Goal: Task Accomplishment & Management: Manage account settings

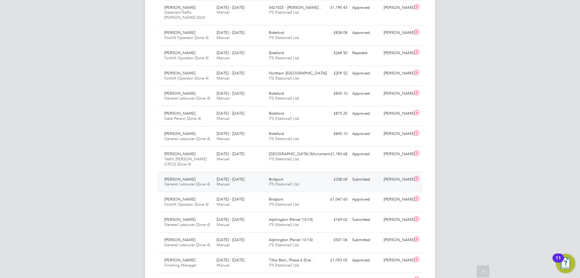
click at [321, 183] on div "£338.04 Submitted" at bounding box center [334, 179] width 31 height 10
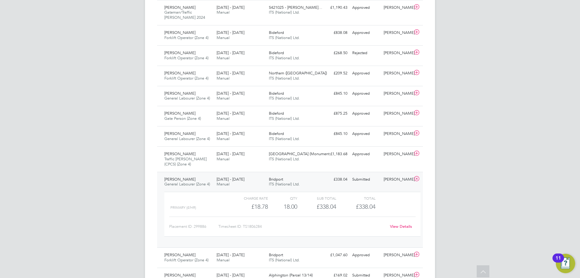
click at [400, 224] on link "View Details" at bounding box center [401, 226] width 22 height 5
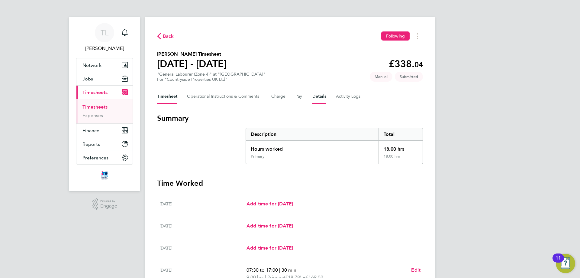
click at [322, 98] on button "Details" at bounding box center [320, 96] width 14 height 15
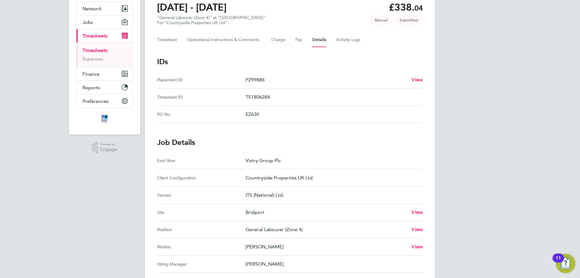
scroll to position [121, 0]
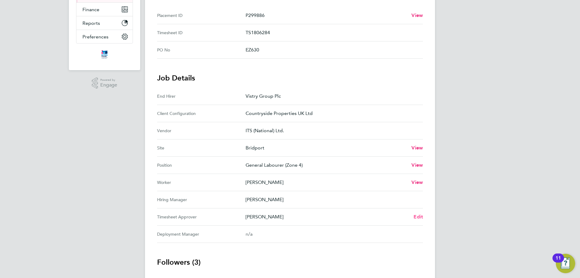
click at [419, 214] on span "Edit" at bounding box center [418, 217] width 9 height 6
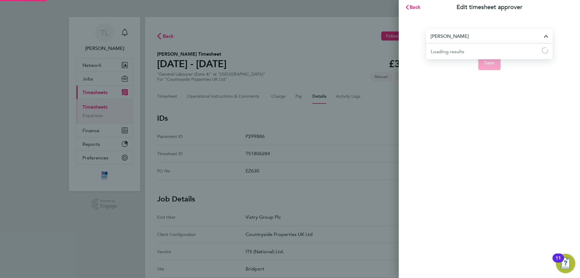
click at [522, 36] on input "[PERSON_NAME]" at bounding box center [489, 36] width 127 height 14
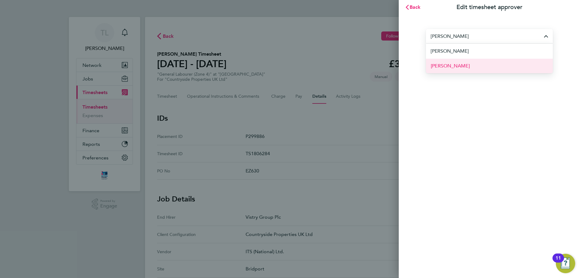
click at [473, 63] on li "[PERSON_NAME]" at bounding box center [489, 65] width 127 height 15
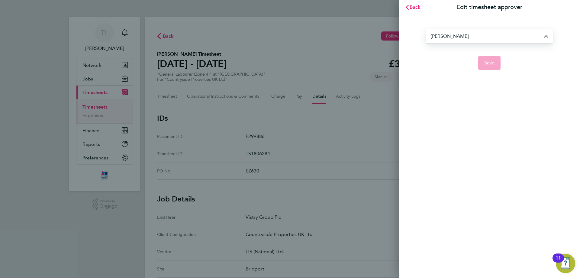
type input "[PERSON_NAME]"
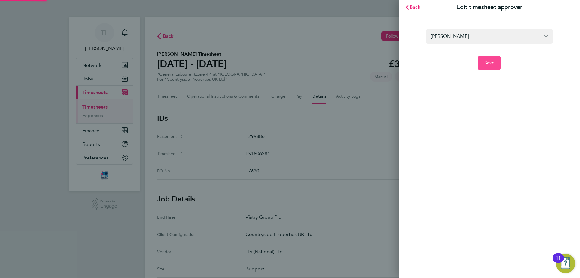
click at [487, 61] on span "Save" at bounding box center [490, 63] width 11 height 6
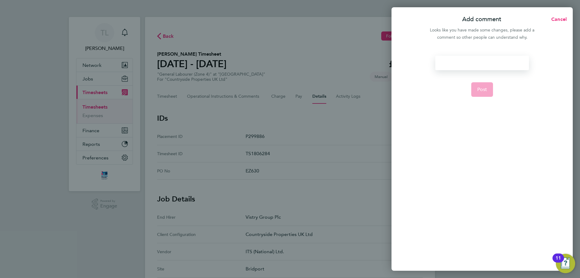
click at [476, 62] on div at bounding box center [482, 63] width 93 height 15
click at [554, 18] on span "Cancel" at bounding box center [558, 19] width 17 height 6
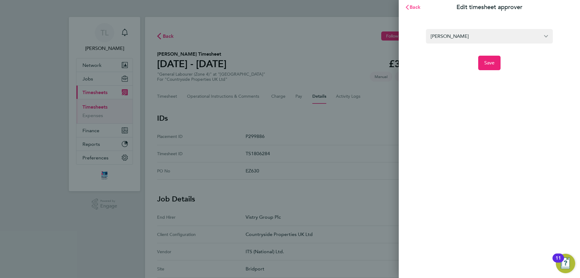
click at [414, 8] on span "Back" at bounding box center [415, 7] width 11 height 6
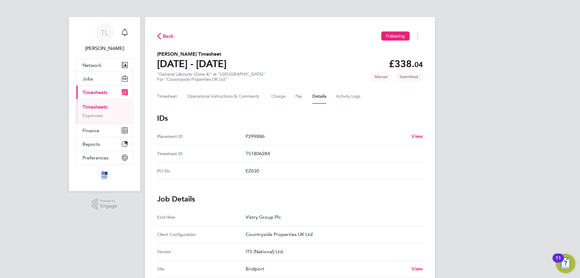
click at [169, 35] on span "Back" at bounding box center [168, 36] width 11 height 7
